Goal: Task Accomplishment & Management: Use online tool/utility

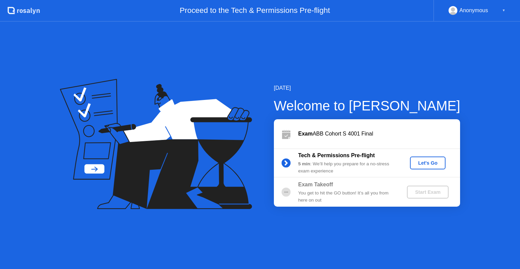
click at [427, 165] on div "Let's Go" at bounding box center [427, 162] width 30 height 5
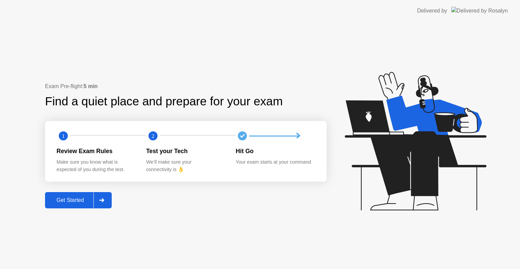
click at [81, 200] on div "Get Started" at bounding box center [70, 200] width 46 height 6
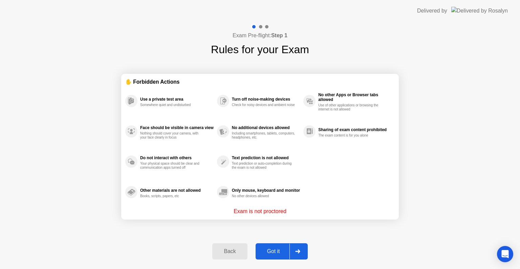
click at [267, 251] on div "Got it" at bounding box center [274, 251] width 32 height 6
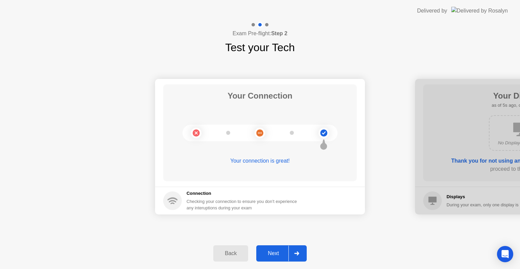
click at [83, 230] on div "Your Connection Your connection is great! Connection Checking your connection t…" at bounding box center [260, 146] width 520 height 182
click at [271, 259] on button "Next" at bounding box center [281, 253] width 50 height 16
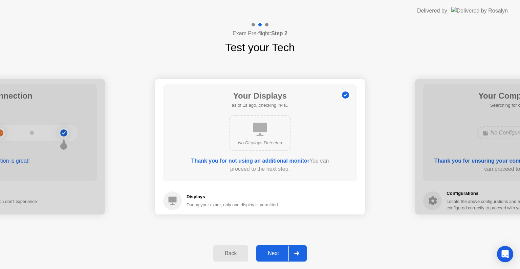
click at [271, 259] on button "Next" at bounding box center [281, 253] width 50 height 16
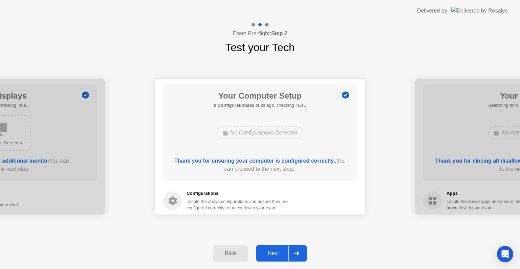
click at [269, 253] on div "Next" at bounding box center [273, 253] width 30 height 6
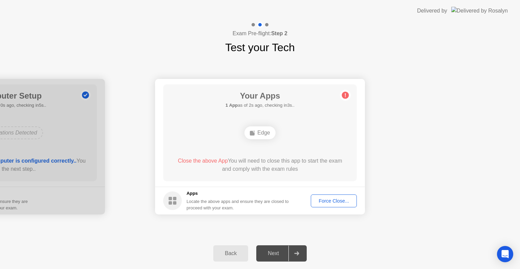
click at [332, 199] on div "Force Close..." at bounding box center [333, 200] width 41 height 5
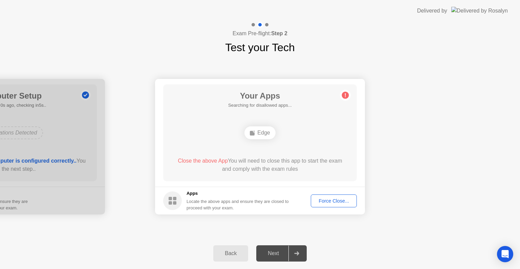
click at [335, 200] on div "Force Close..." at bounding box center [333, 200] width 41 height 5
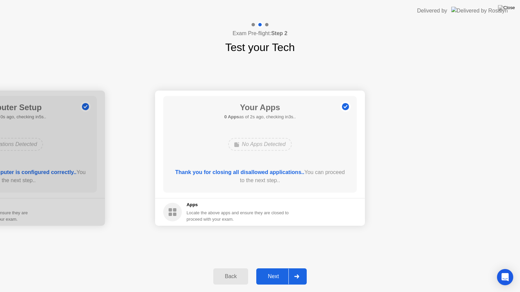
click at [283, 268] on button "Next" at bounding box center [281, 277] width 50 height 16
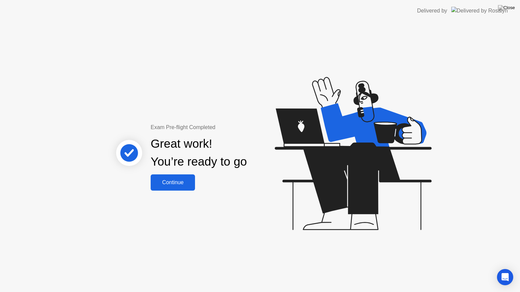
click at [176, 183] on div "Continue" at bounding box center [173, 183] width 40 height 6
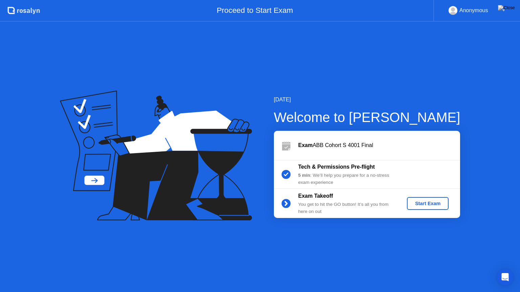
click at [432, 206] on div "Start Exam" at bounding box center [427, 203] width 36 height 5
